Goal: Information Seeking & Learning: Learn about a topic

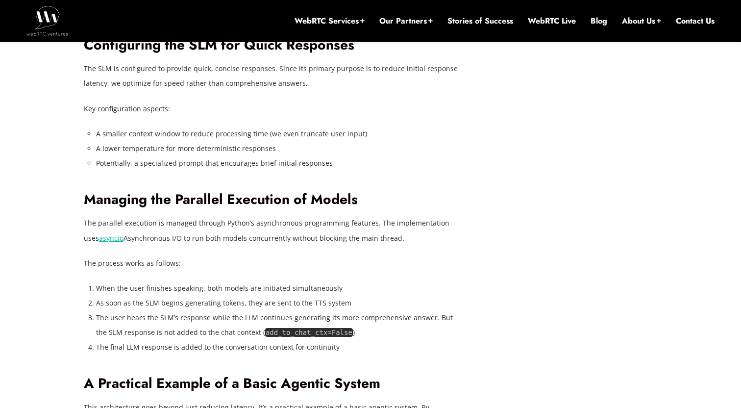
scroll to position [2287, 0]
click at [475, 291] on div "[DATE] [PERSON_NAME] Comments Off on Reducing Voice Agent Latency with Parallel…" at bounding box center [280, 156] width 392 height 3978
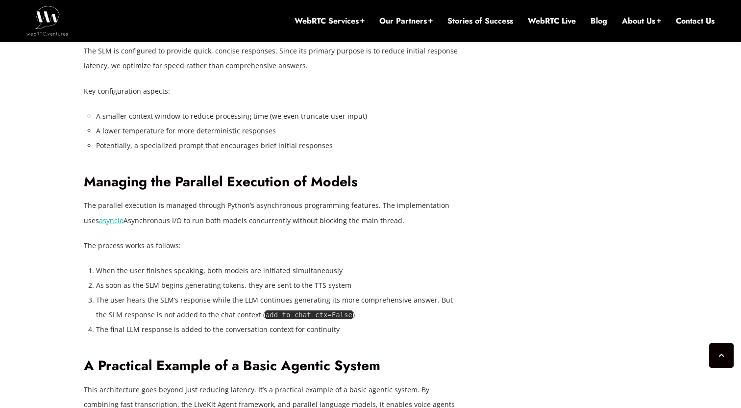
scroll to position [2306, 0]
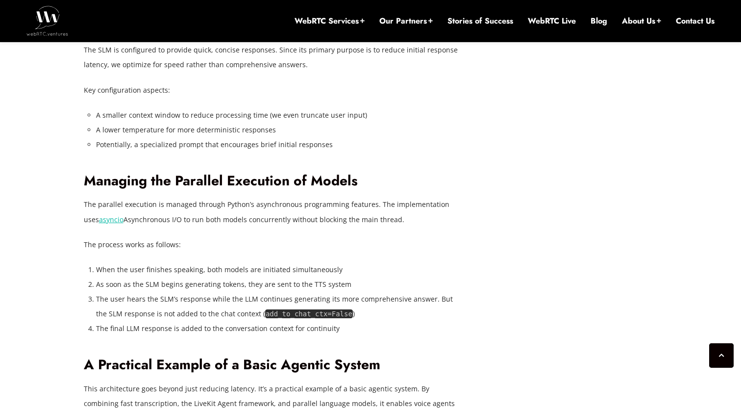
click at [337, 72] on p "The SLM is configured to provide quick, concise responses. Since its primary pu…" at bounding box center [272, 57] width 377 height 29
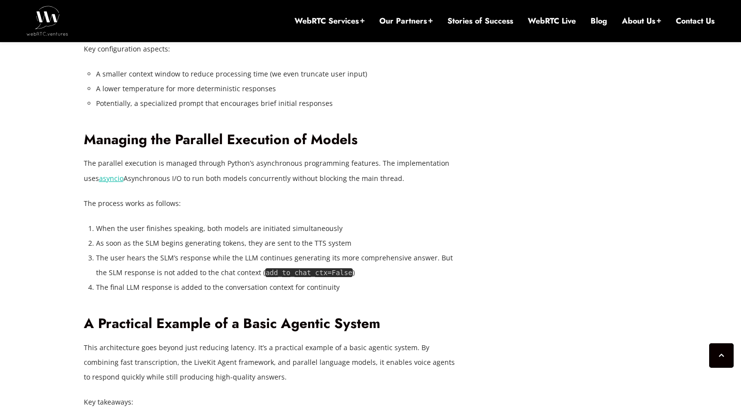
scroll to position [2348, 0]
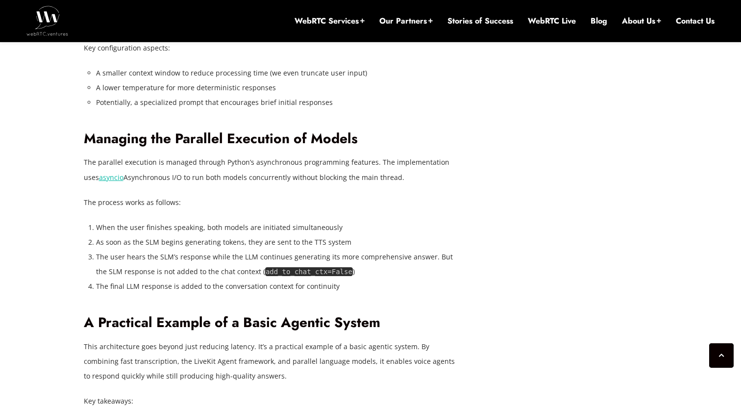
click at [380, 95] on li "A lower temperature for more deterministic responses" at bounding box center [278, 87] width 365 height 15
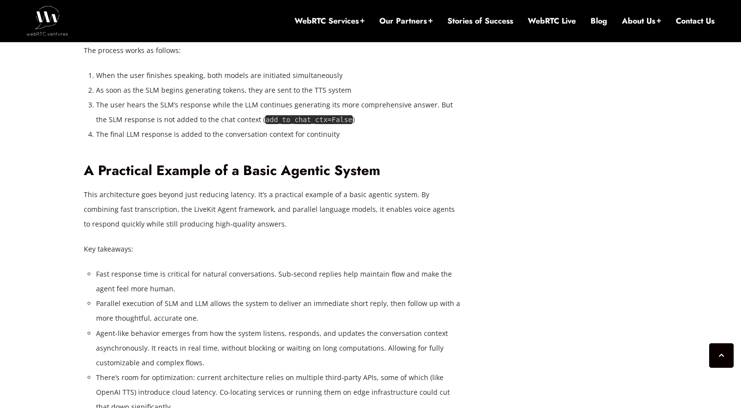
scroll to position [2504, 0]
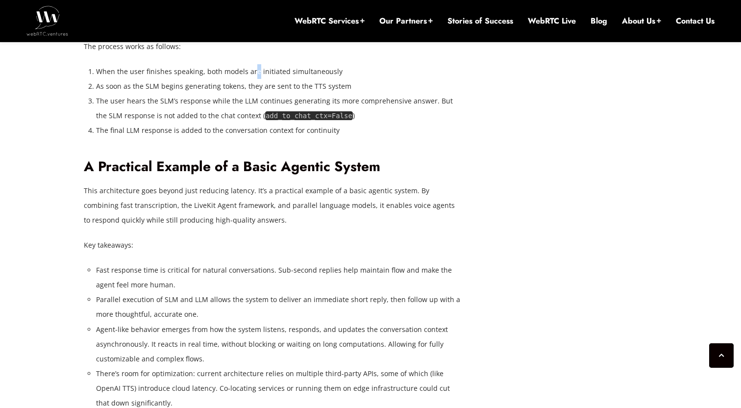
click at [253, 79] on li "When the user finishes speaking, both models are initiated simultaneously" at bounding box center [278, 71] width 365 height 15
click at [395, 94] on li "As soon as the SLM begins generating tokens, they are sent to the TTS system" at bounding box center [278, 86] width 365 height 15
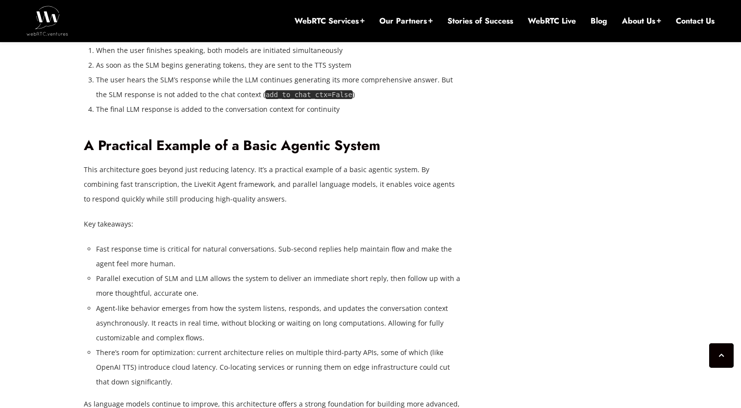
scroll to position [2528, 0]
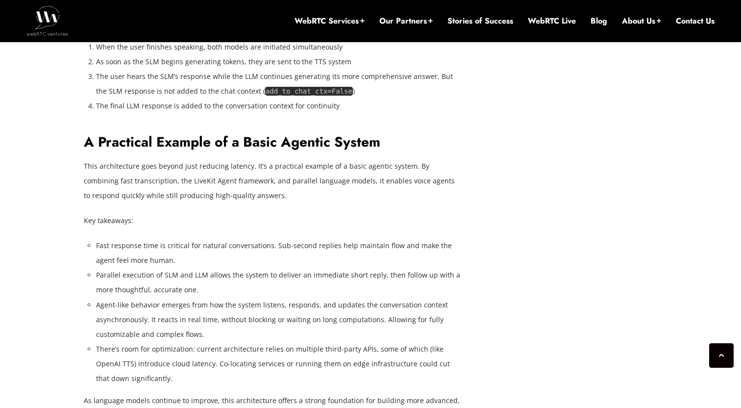
click at [388, 113] on li "The final LLM response is added to the conversation context for continuity" at bounding box center [278, 106] width 365 height 15
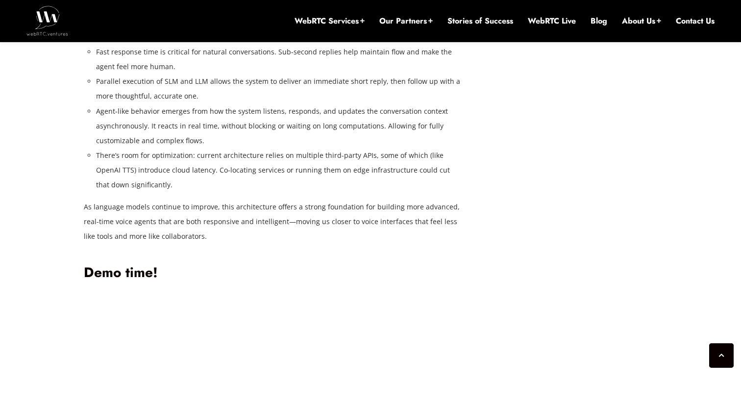
scroll to position [2732, 0]
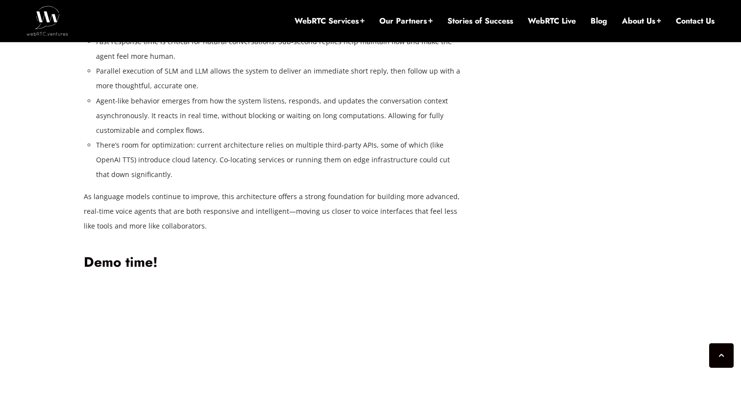
click at [299, 93] on li "Parallel execution of SLM and LLM allows the system to deliver an immediate sho…" at bounding box center [278, 78] width 365 height 29
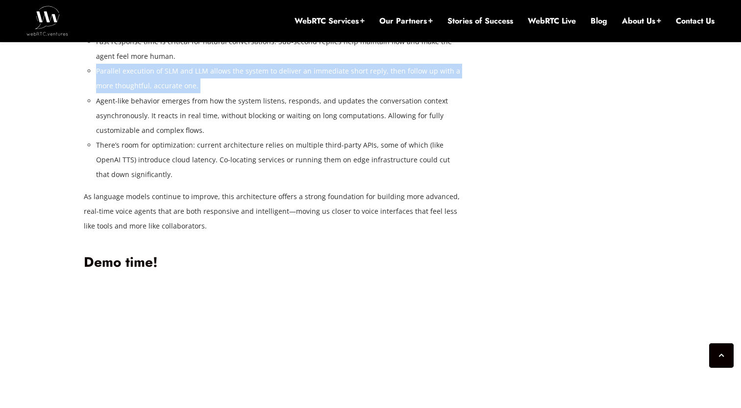
click at [299, 93] on li "Parallel execution of SLM and LLM allows the system to deliver an immediate sho…" at bounding box center [278, 78] width 365 height 29
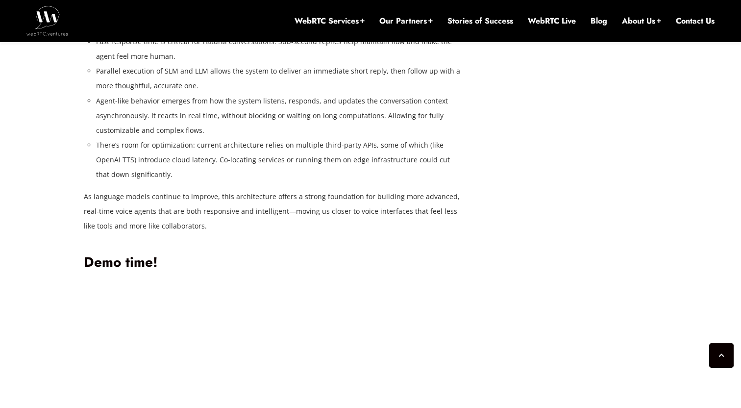
click at [286, 138] on li "Agent-like behavior emerges from how the system listens, responds, and updates …" at bounding box center [278, 116] width 365 height 44
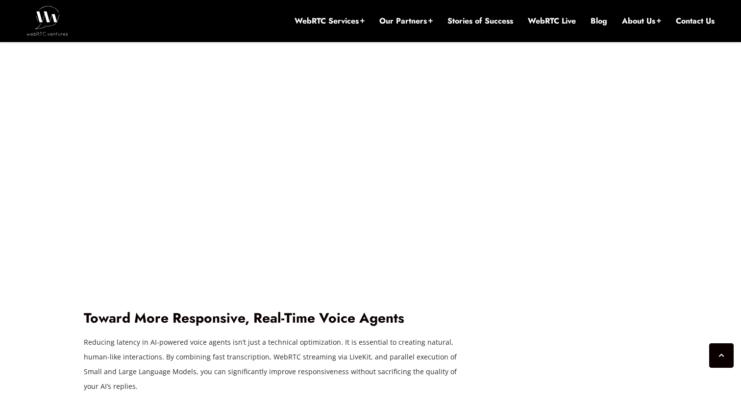
scroll to position [3178, 0]
